Goal: Information Seeking & Learning: Learn about a topic

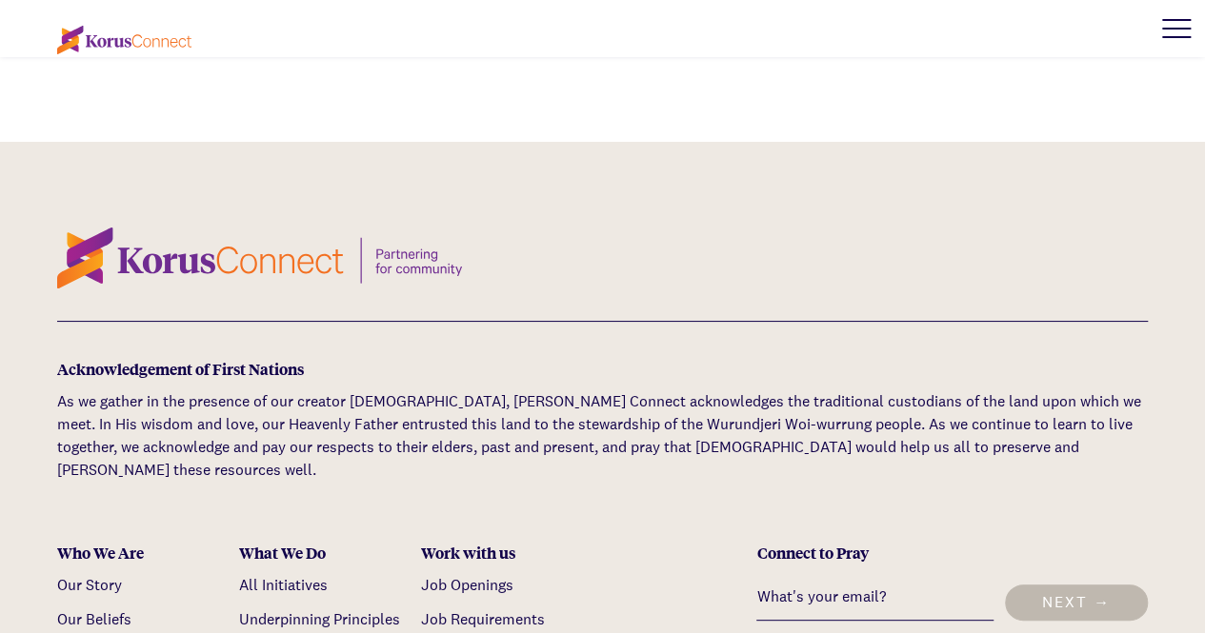
scroll to position [3732, 0]
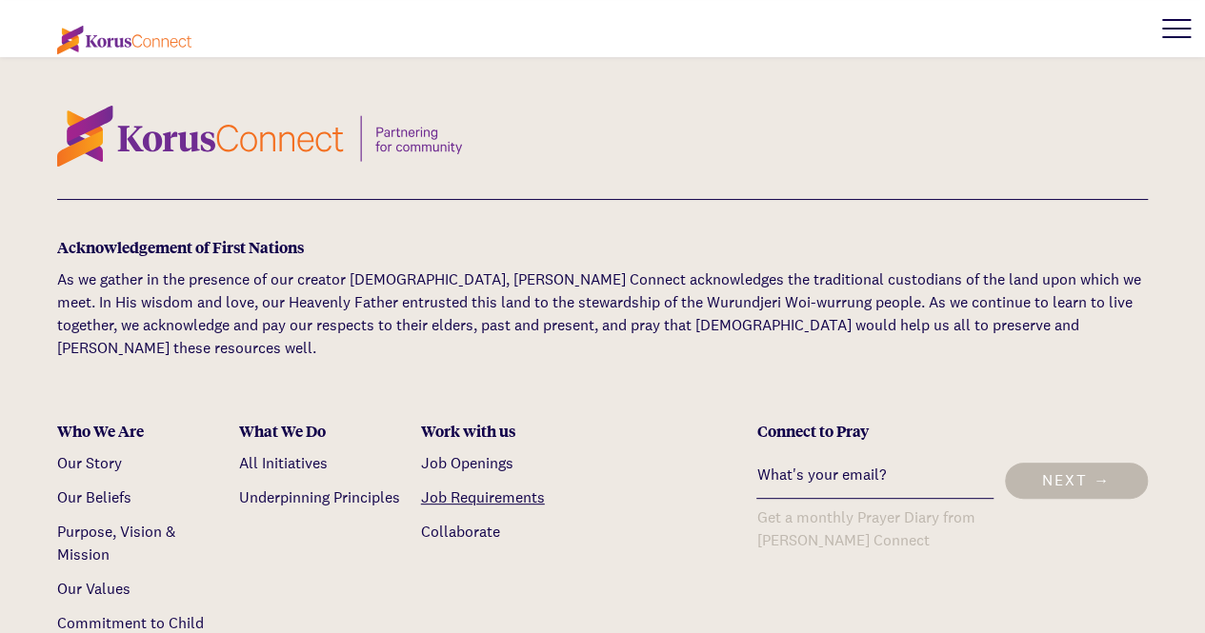
click at [482, 488] on link "Job Requirements" at bounding box center [483, 498] width 124 height 20
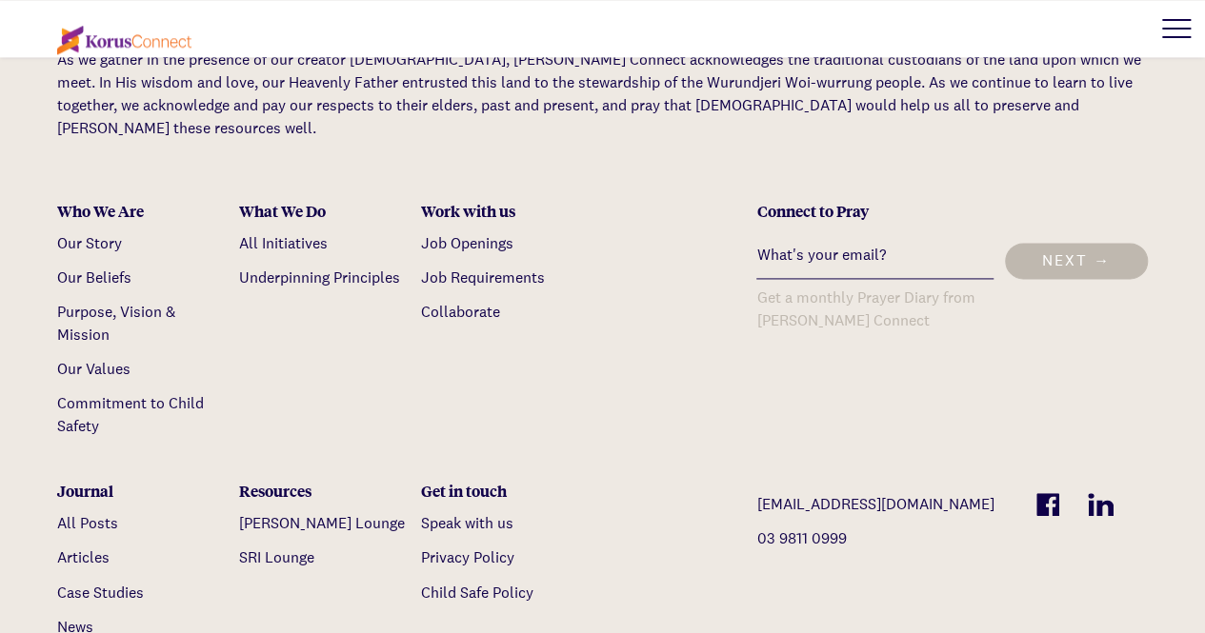
scroll to position [4825, 0]
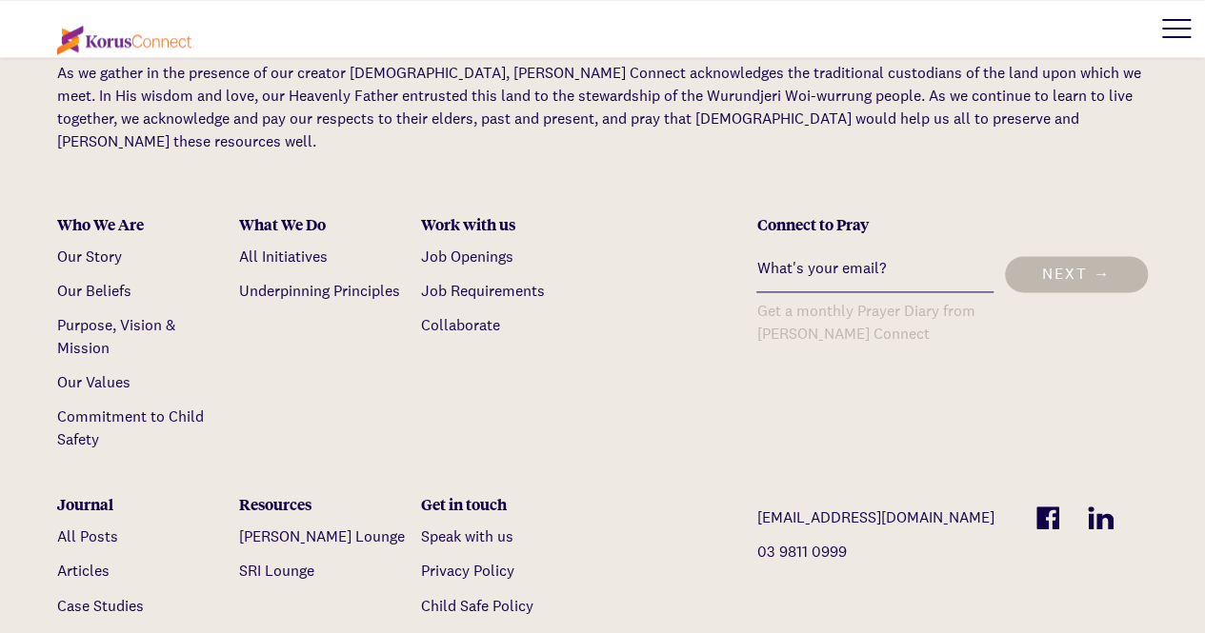
click at [78, 630] on link "News" at bounding box center [75, 640] width 36 height 20
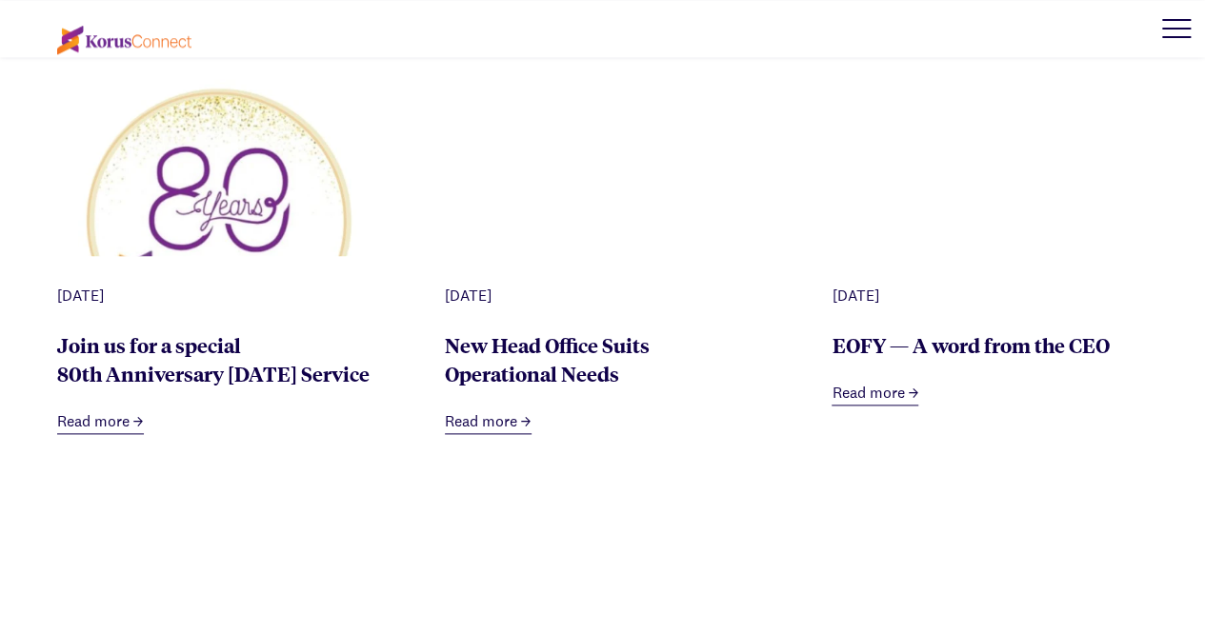
scroll to position [925, 0]
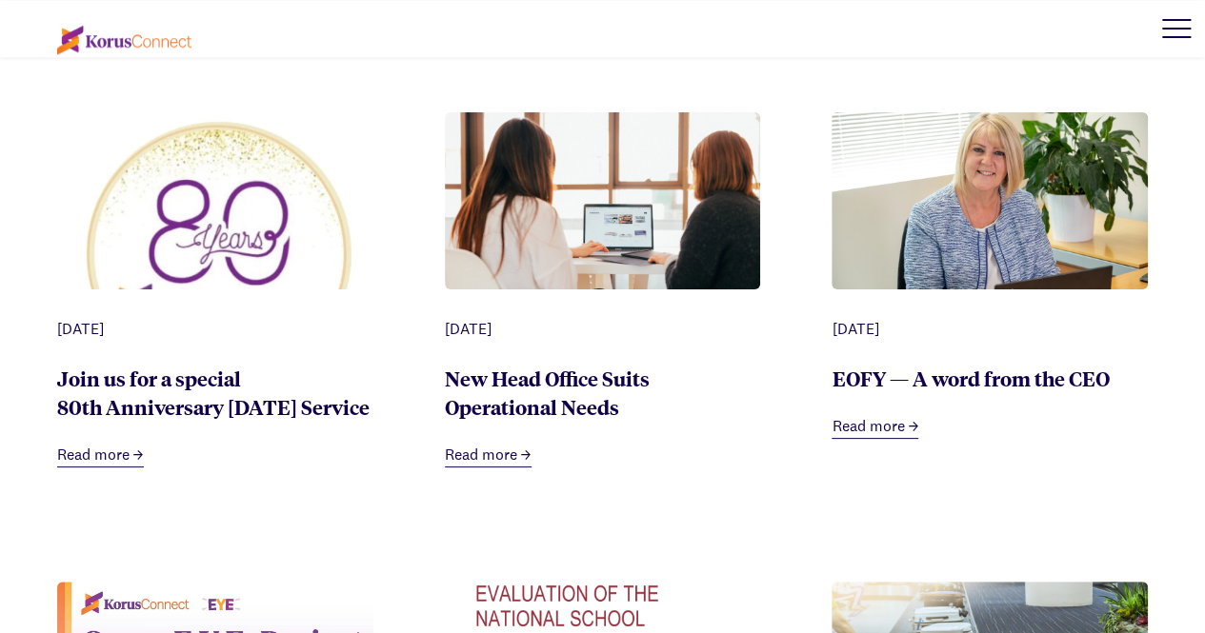
click at [885, 433] on link "Read more" at bounding box center [874, 427] width 87 height 24
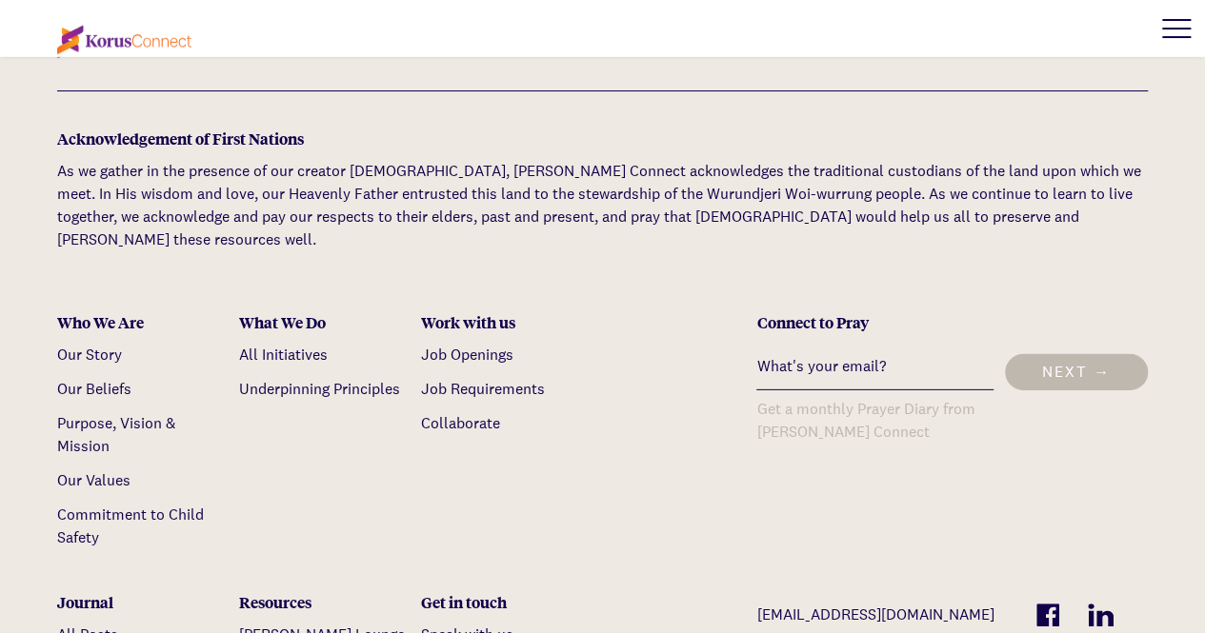
scroll to position [2996, 0]
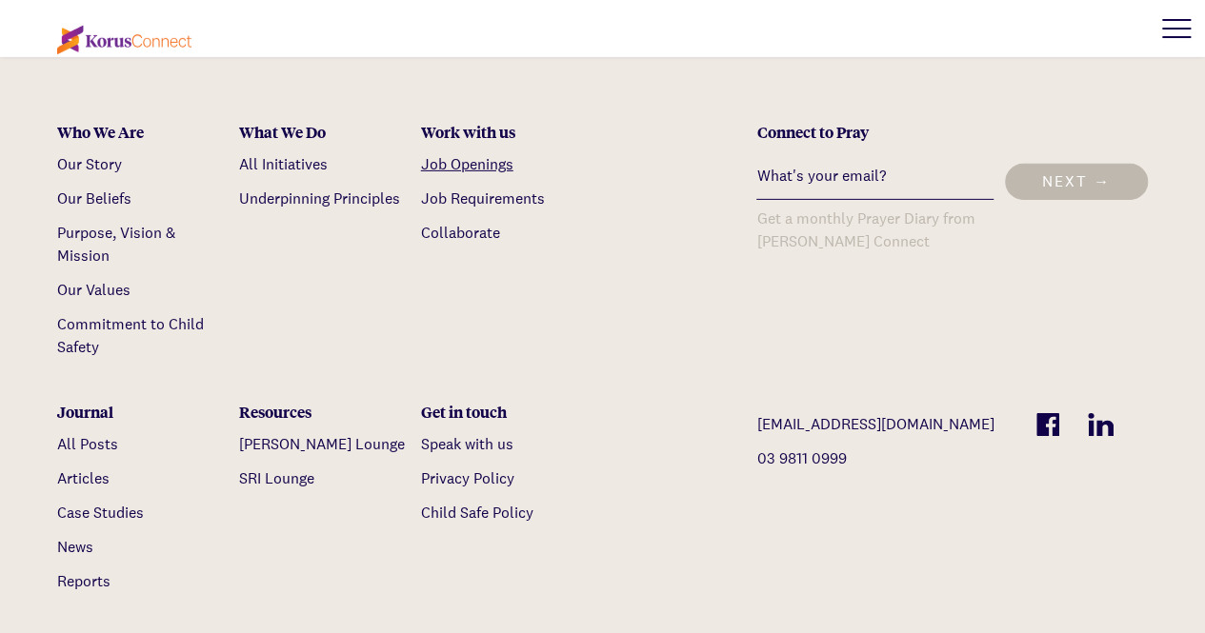
click at [493, 154] on link "Job Openings" at bounding box center [467, 164] width 92 height 20
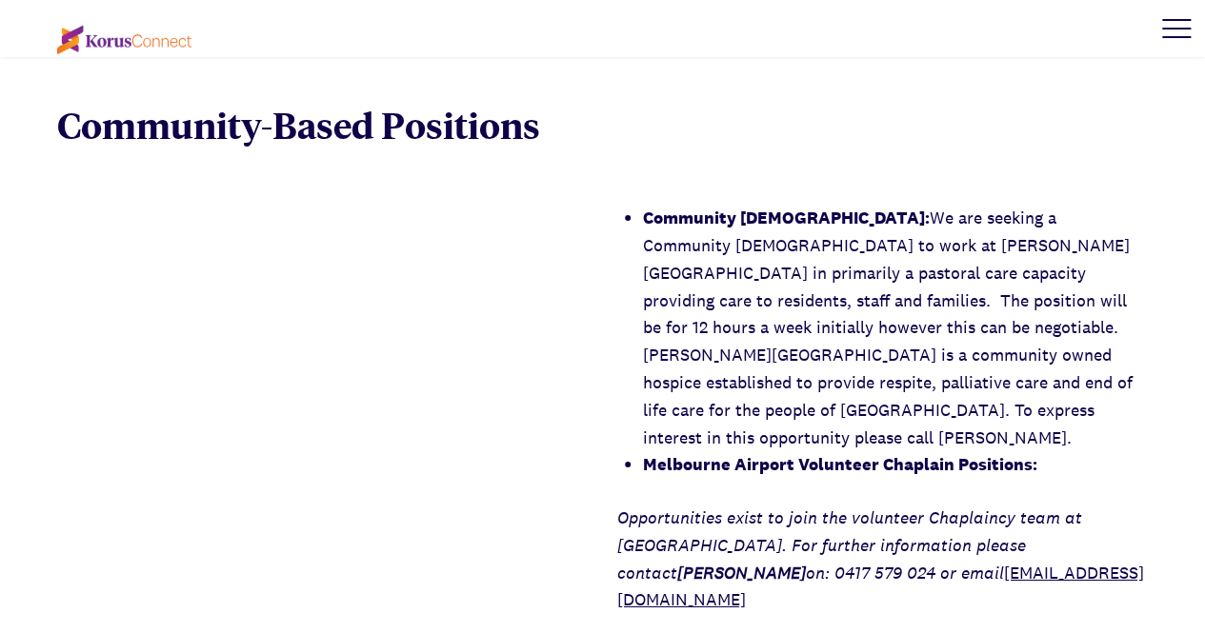
scroll to position [2921, 0]
